Goal: Check status

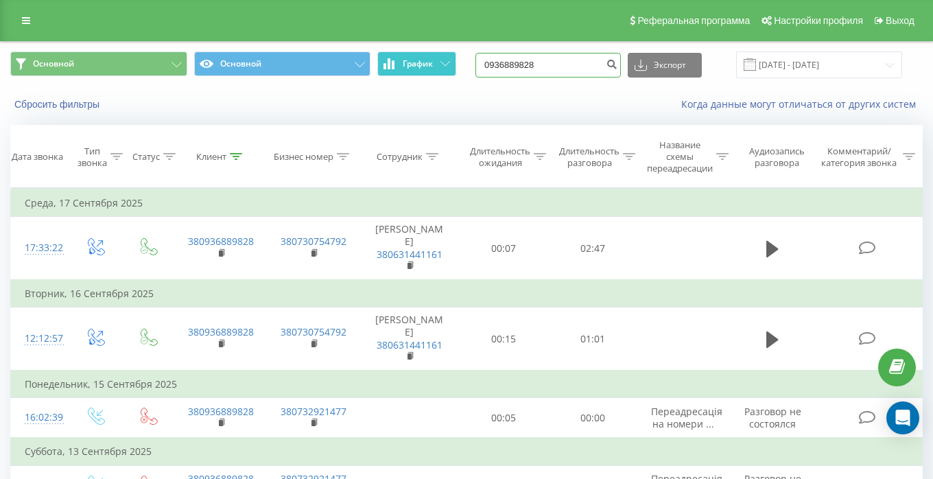
drag, startPoint x: 563, startPoint y: 62, endPoint x: 455, endPoint y: 53, distance: 108.8
click at [455, 53] on div "Основной Основной График 0936889828 Экспорт .csv .xls .xlsx 17.06.2025 - 17.09.…" at bounding box center [466, 64] width 912 height 27
paste input "50713040"
type input "0507130408"
click at [617, 66] on icon "submit" at bounding box center [612, 62] width 12 height 8
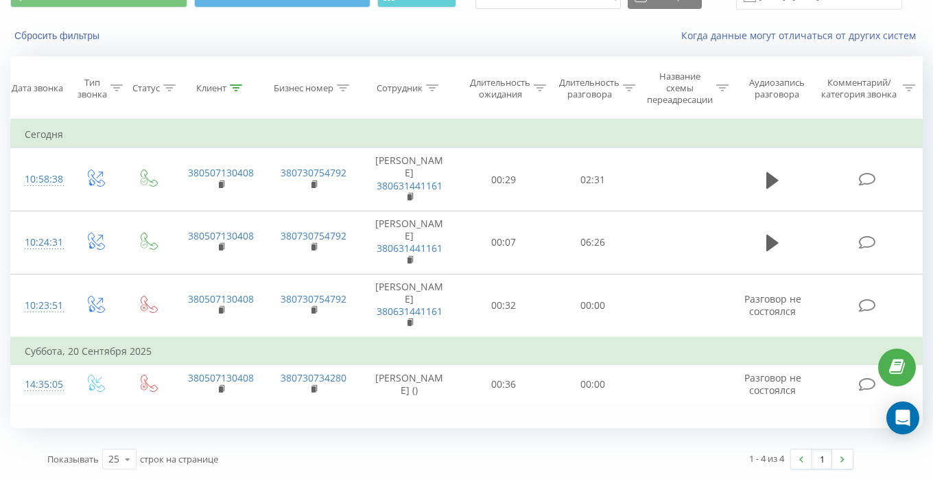
scroll to position [69, 0]
click at [165, 432] on div "Все звонки Основной График 0507130408 Экспорт .csv .xls .xlsx [DATE] - [DATE] С…" at bounding box center [466, 225] width 912 height 505
